Goal: Transaction & Acquisition: Book appointment/travel/reservation

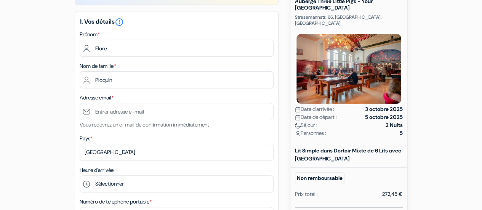
scroll to position [93, 0]
type input "Ploquin"
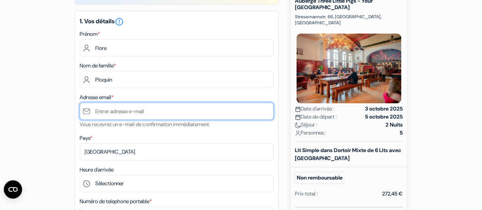
click at [129, 113] on input "text" at bounding box center [177, 110] width 194 height 17
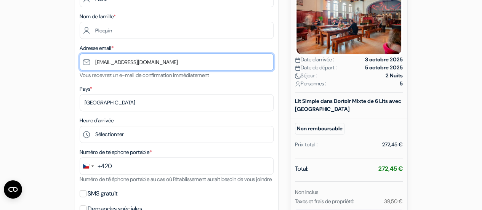
scroll to position [143, 0]
type input "[EMAIL_ADDRESS][DOMAIN_NAME]"
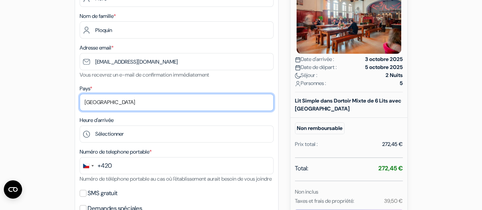
click at [138, 105] on select "Selectionner le pays Abkhazie [GEOGRAPHIC_DATA] [GEOGRAPHIC_DATA] [GEOGRAPHIC_D…" at bounding box center [177, 102] width 194 height 17
select select "fr"
click at [80, 94] on select "Selectionner le pays Abkhazie [GEOGRAPHIC_DATA] [GEOGRAPHIC_DATA] [GEOGRAPHIC_D…" at bounding box center [177, 102] width 194 height 17
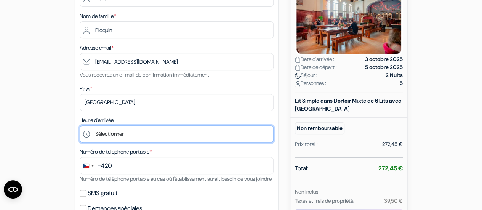
click at [139, 139] on select "Sélectionner 15:00 16:00 17:00 18:00 19:00 20:00 21:00 22:00 23:00 0:00" at bounding box center [177, 133] width 194 height 17
select select "20"
click at [80, 126] on select "Sélectionner 15:00 16:00 17:00 18:00 19:00 20:00 21:00 22:00 23:00 0:00" at bounding box center [177, 133] width 194 height 17
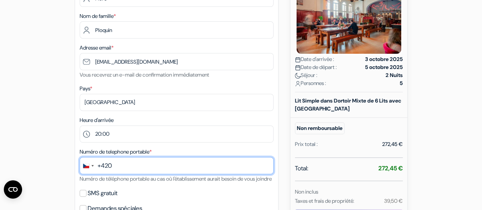
click at [119, 166] on input "text" at bounding box center [177, 165] width 194 height 17
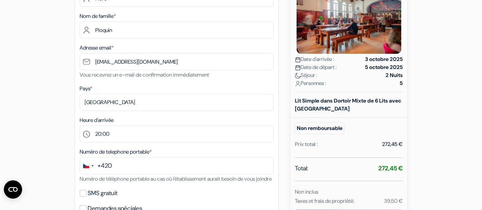
click at [104, 166] on div "+420" at bounding box center [104, 165] width 14 height 9
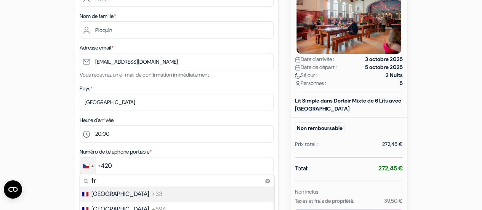
type input "fr"
click at [133, 190] on li "France +33" at bounding box center [176, 193] width 194 height 15
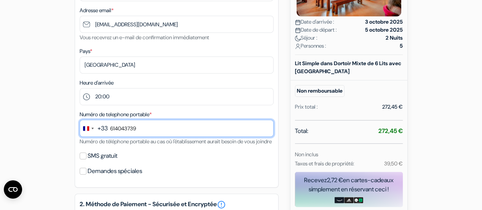
scroll to position [195, 0]
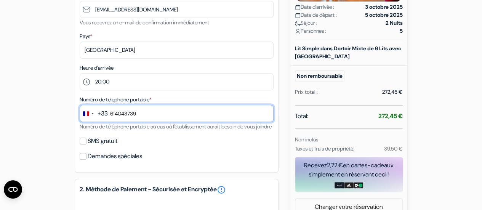
type input "614043739"
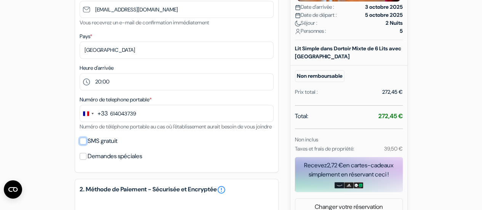
click at [83, 144] on input "SMS gratuit" at bounding box center [83, 140] width 7 height 7
checkbox input "true"
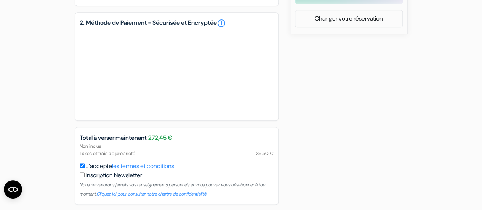
scroll to position [421, 0]
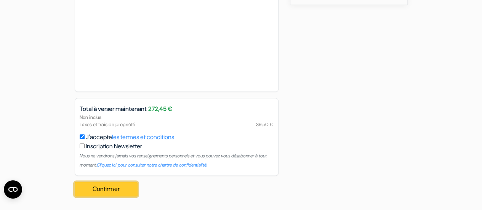
click at [108, 188] on button "Confirmer Loading..." at bounding box center [106, 189] width 63 height 14
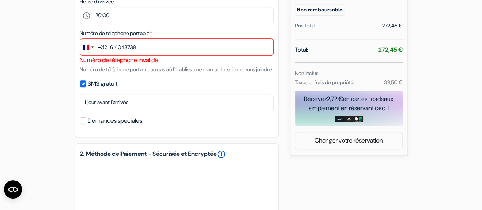
scroll to position [254, 0]
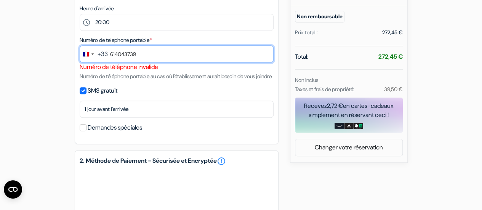
click at [158, 55] on input "614043739" at bounding box center [177, 53] width 194 height 17
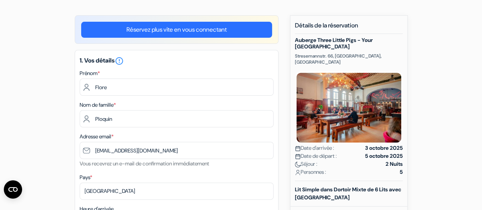
scroll to position [0, 0]
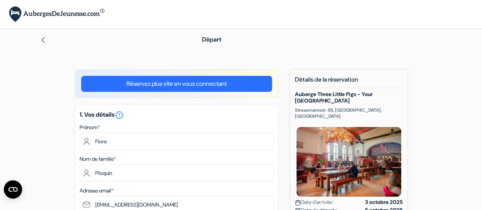
click at [47, 39] on div at bounding box center [110, 39] width 140 height 9
click at [44, 39] on img at bounding box center [43, 40] width 6 height 6
